Goal: Transaction & Acquisition: Purchase product/service

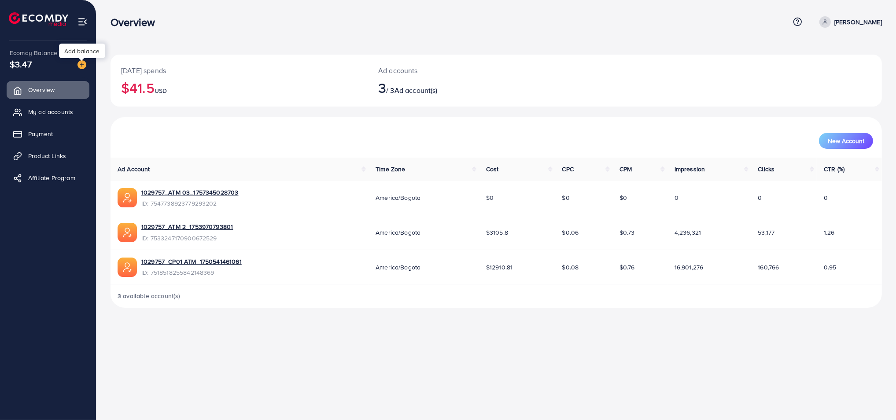
click at [83, 66] on img at bounding box center [81, 64] width 9 height 9
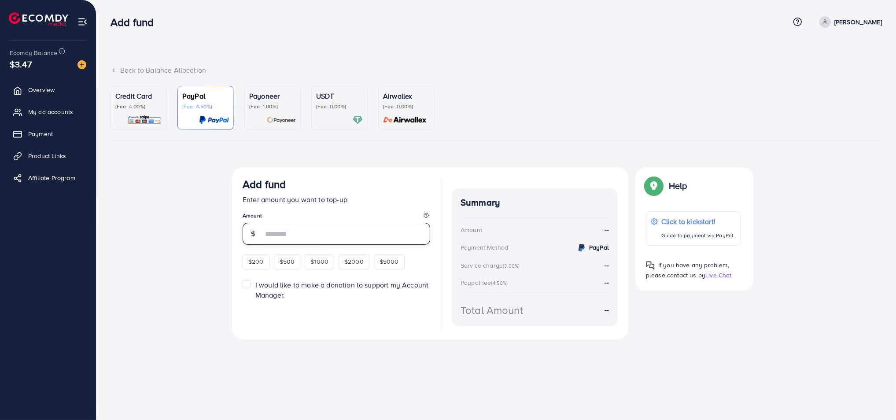
click at [278, 231] on input "number" at bounding box center [346, 234] width 167 height 22
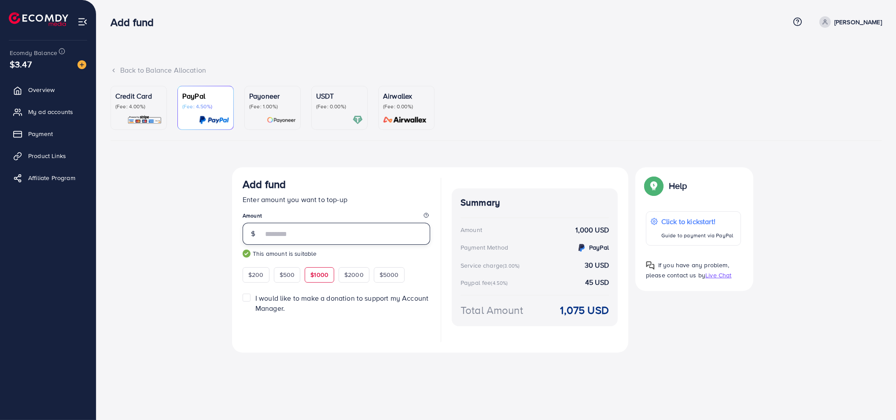
type input "****"
click at [143, 108] on p "(Fee: 4.00%)" at bounding box center [138, 106] width 47 height 7
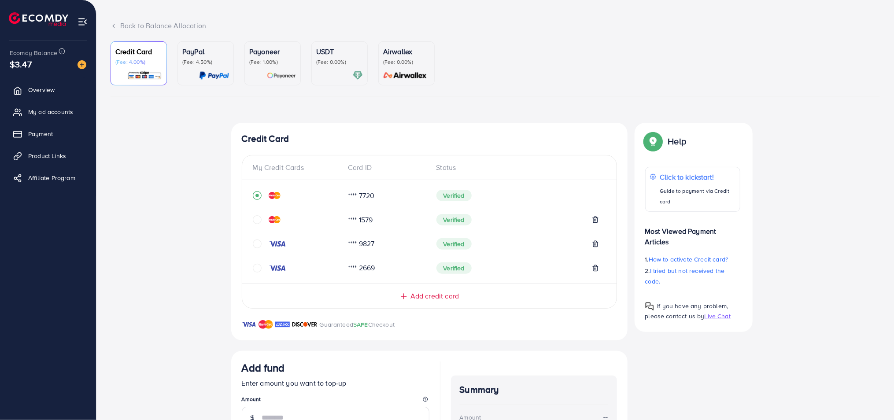
scroll to position [49, 0]
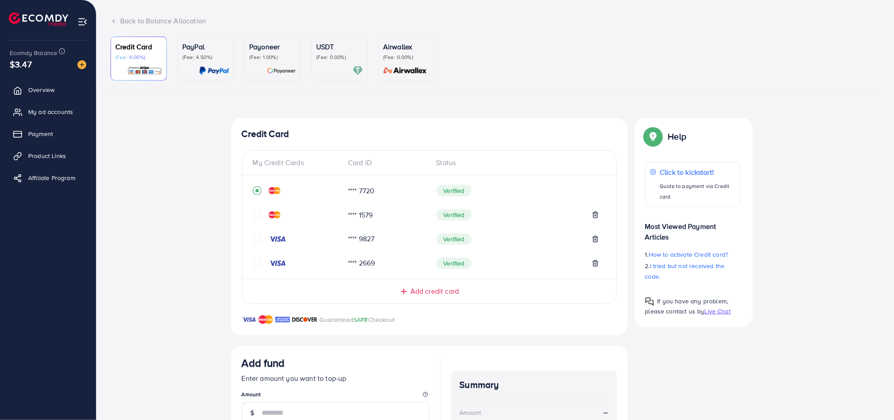
click at [256, 262] on icon "circle" at bounding box center [257, 263] width 9 height 9
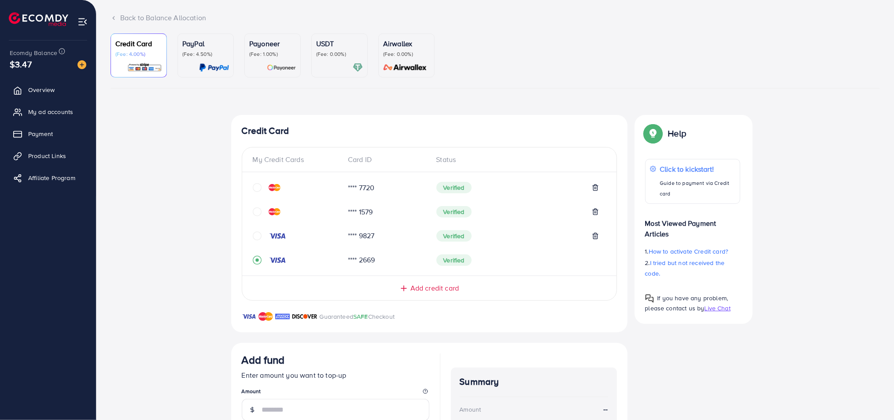
click at [257, 236] on icon "circle" at bounding box center [257, 236] width 9 height 9
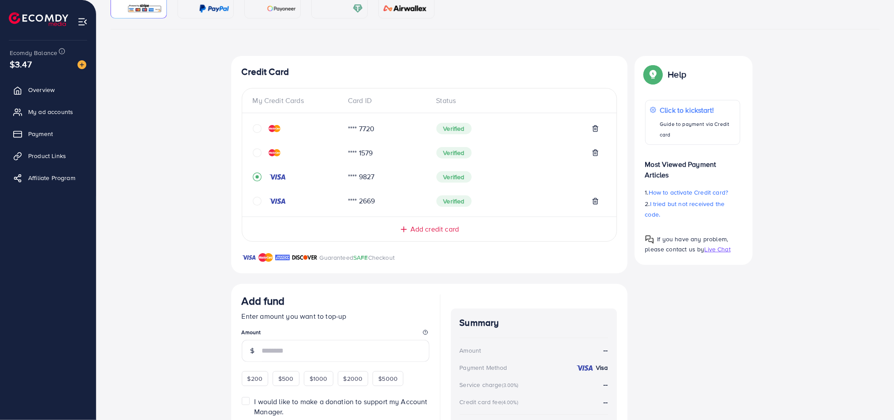
scroll to position [182, 0]
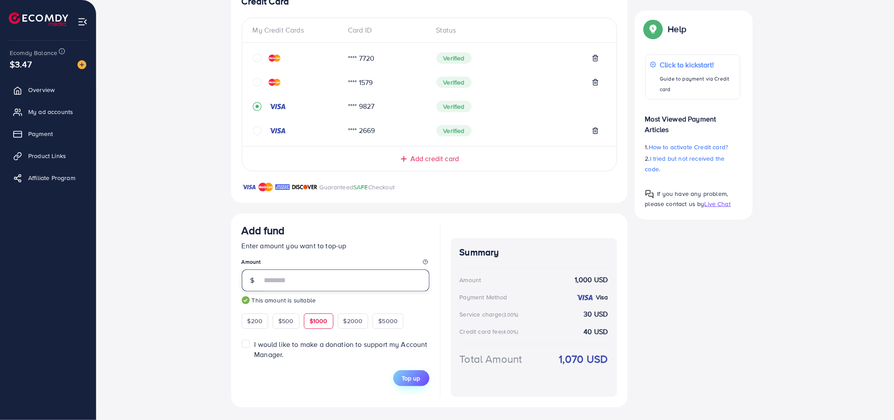
type input "****"
click at [412, 376] on span "Top up" at bounding box center [411, 378] width 18 height 9
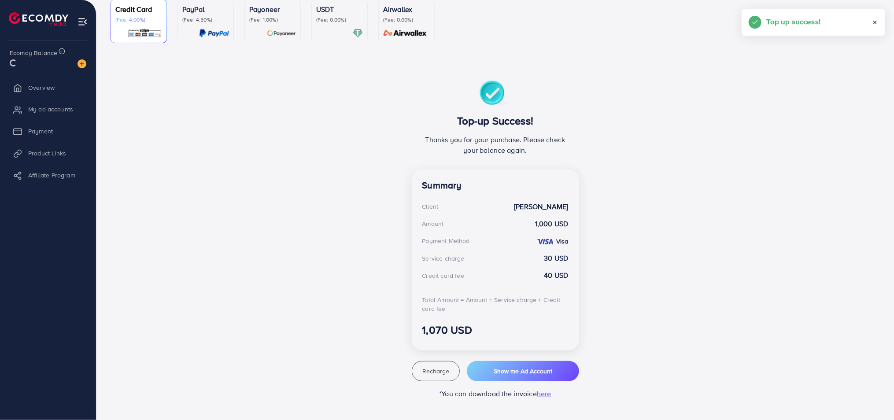
scroll to position [86, 0]
click at [65, 112] on span "My ad accounts" at bounding box center [52, 111] width 45 height 9
